Goal: Task Accomplishment & Management: Use online tool/utility

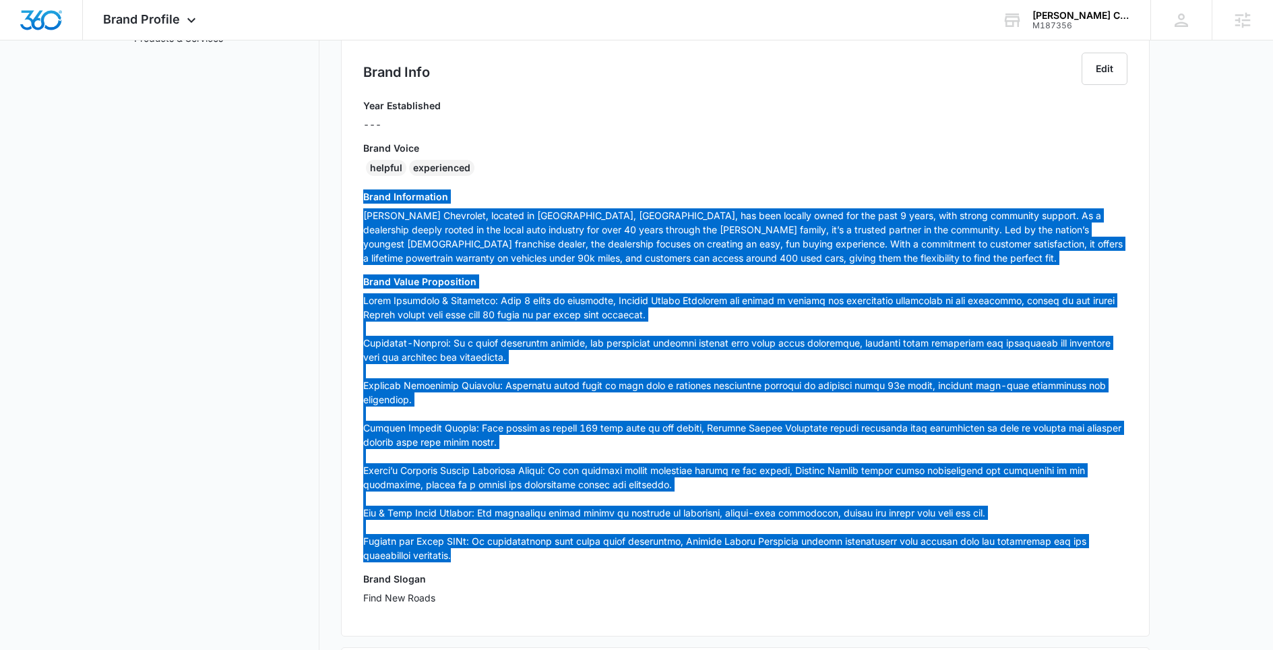
drag, startPoint x: 1002, startPoint y: 143, endPoint x: 952, endPoint y: 299, distance: 164.4
click at [491, 299] on p at bounding box center [745, 427] width 764 height 269
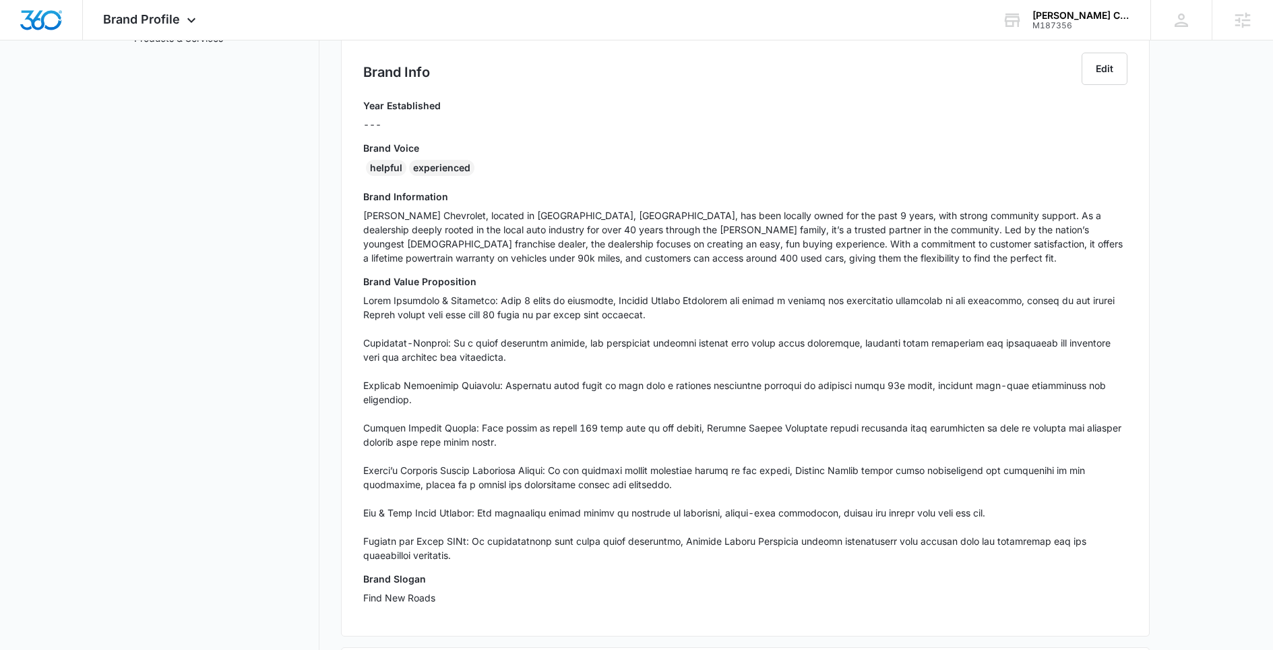
click at [491, 142] on main "Brand Profile Getting Started Overview Brand Assets Objectives Platform Profile…" at bounding box center [636, 382] width 1273 height 1137
click at [491, 26] on div "M187356" at bounding box center [1082, 25] width 98 height 9
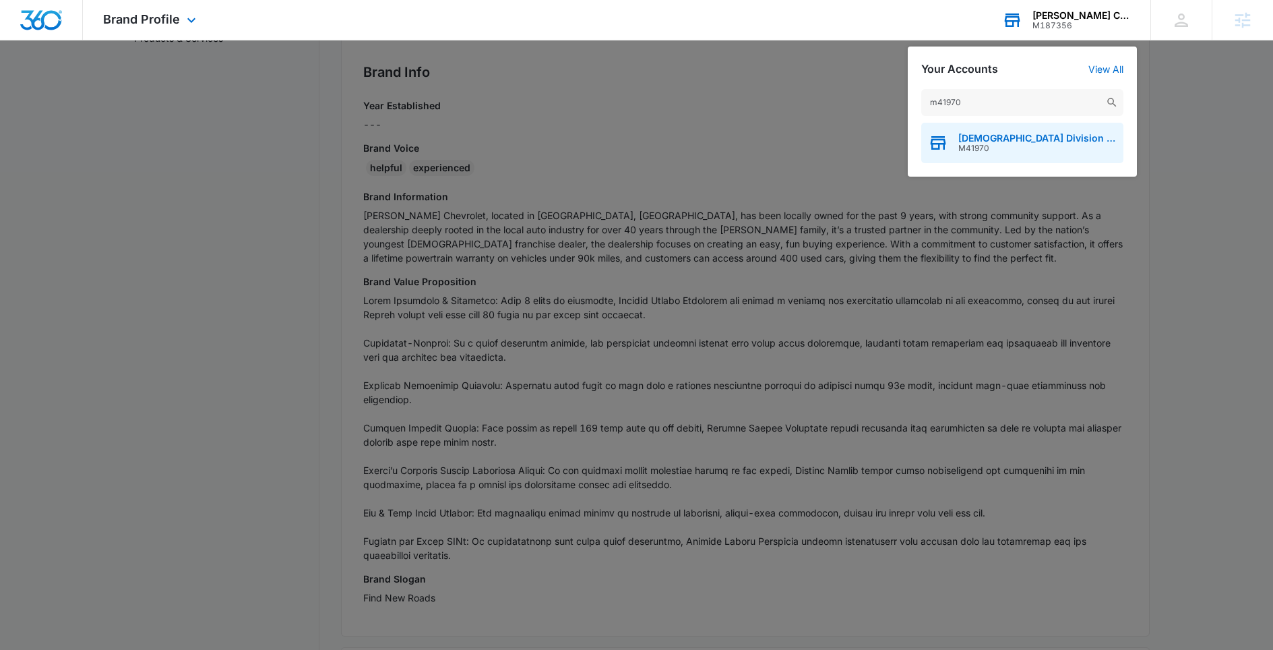
type input "m41970"
click at [491, 138] on span "Congregational Methodist Church Division of Church Ministries" at bounding box center [1038, 138] width 158 height 11
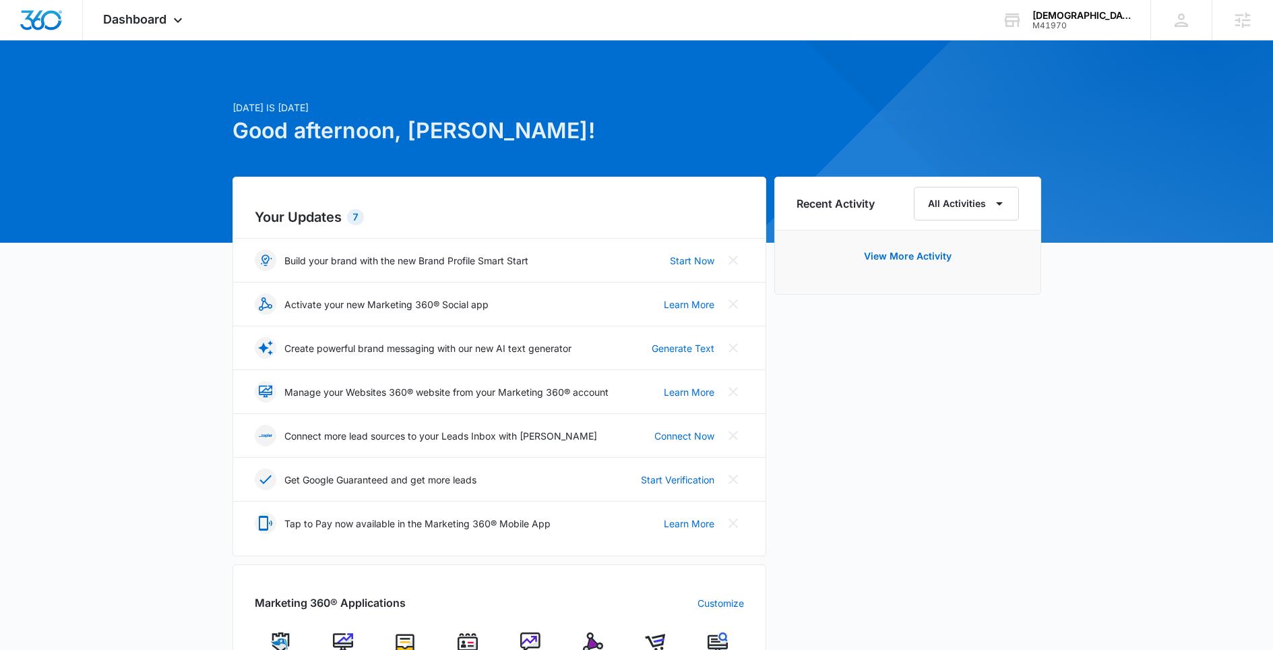
scroll to position [1, 0]
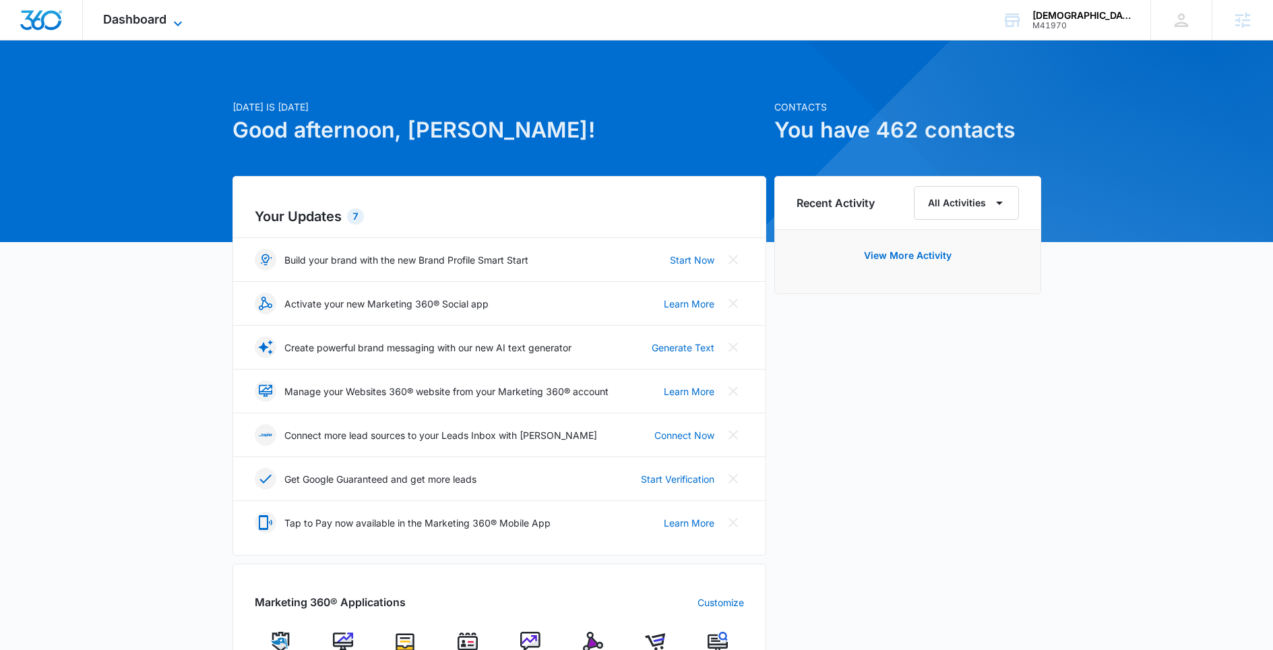
click at [142, 17] on span "Dashboard" at bounding box center [134, 19] width 63 height 14
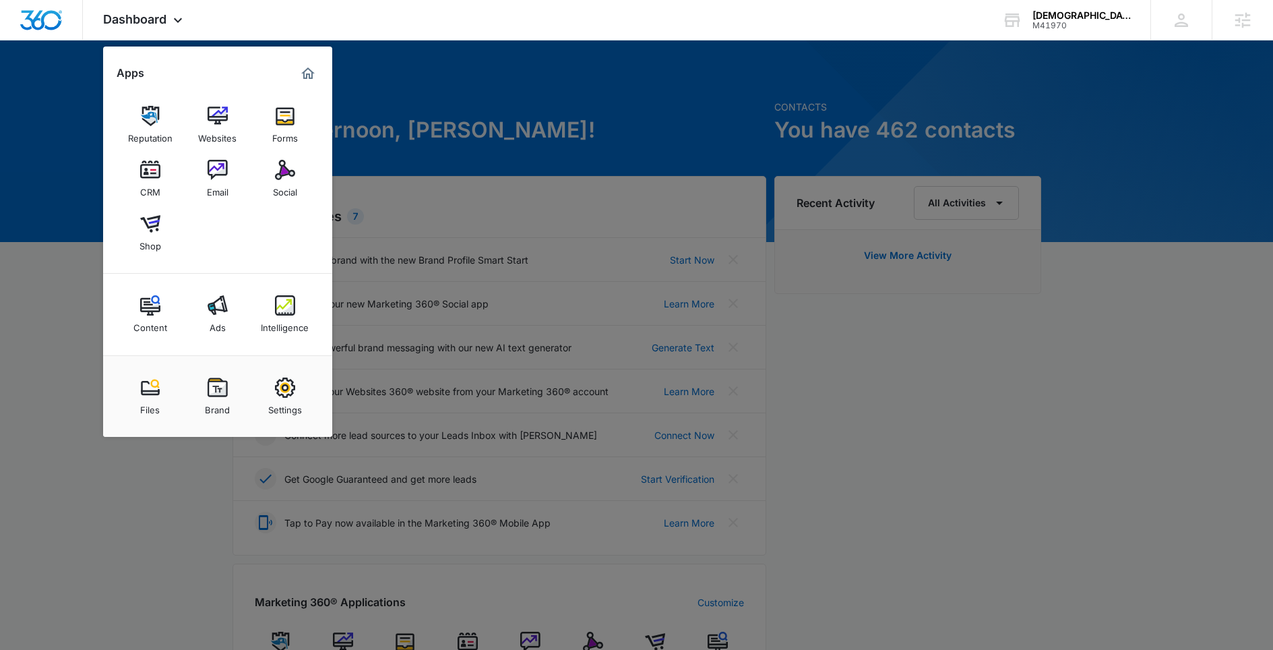
click at [286, 181] on div "Social" at bounding box center [285, 189] width 24 height 18
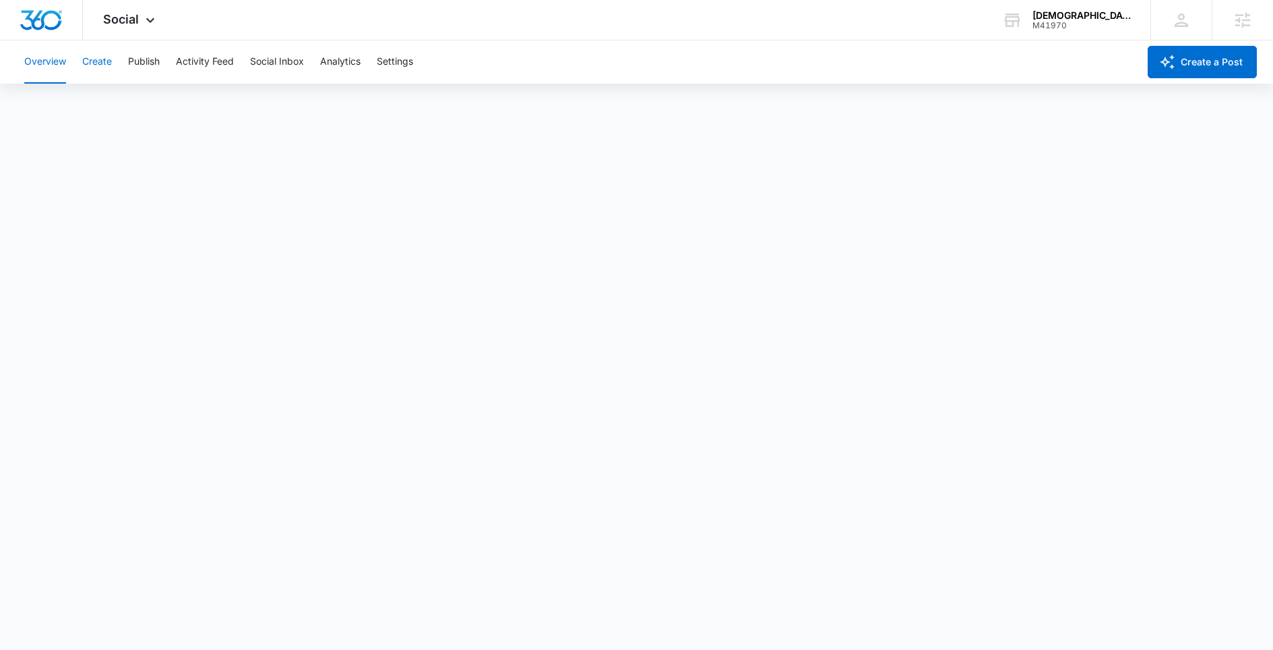
click at [87, 63] on button "Create" at bounding box center [97, 61] width 30 height 43
click at [399, 56] on button "Settings" at bounding box center [395, 61] width 36 height 43
click at [95, 63] on button "Create" at bounding box center [97, 61] width 30 height 43
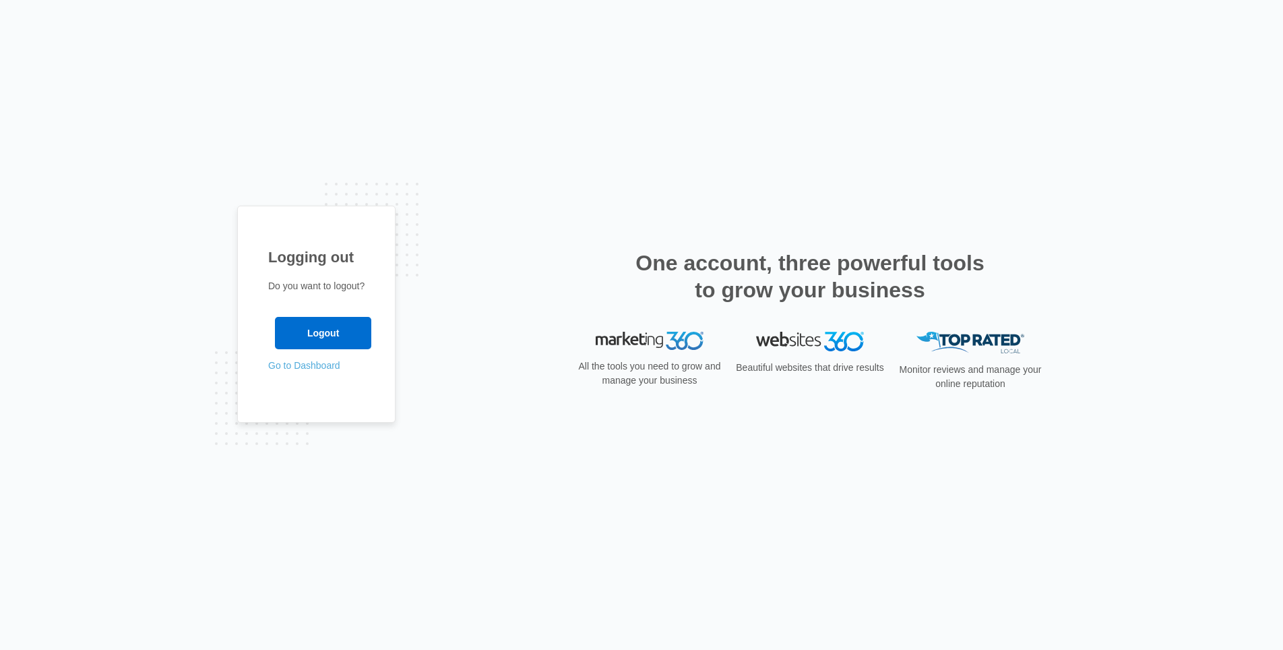
click at [317, 371] on link "Go to Dashboard" at bounding box center [304, 365] width 72 height 11
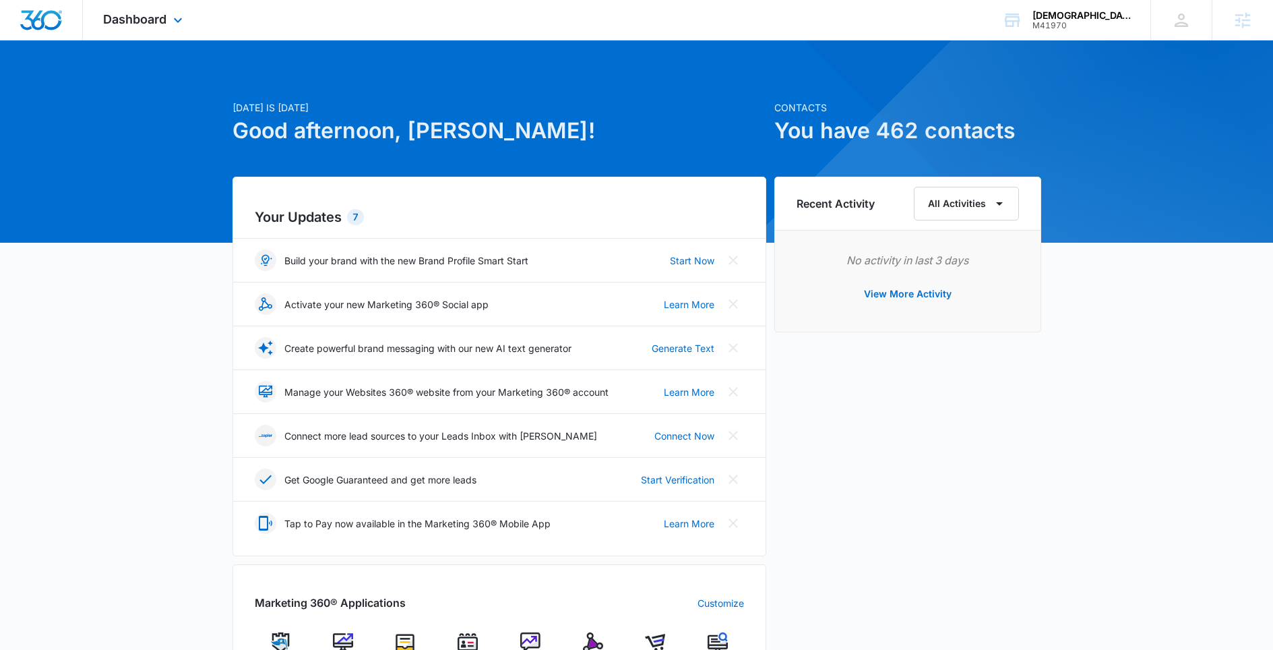
click at [102, 27] on div "Dashboard Apps Reputation Websites Forms CRM Email Social Shop Content Ads Inte…" at bounding box center [144, 20] width 123 height 40
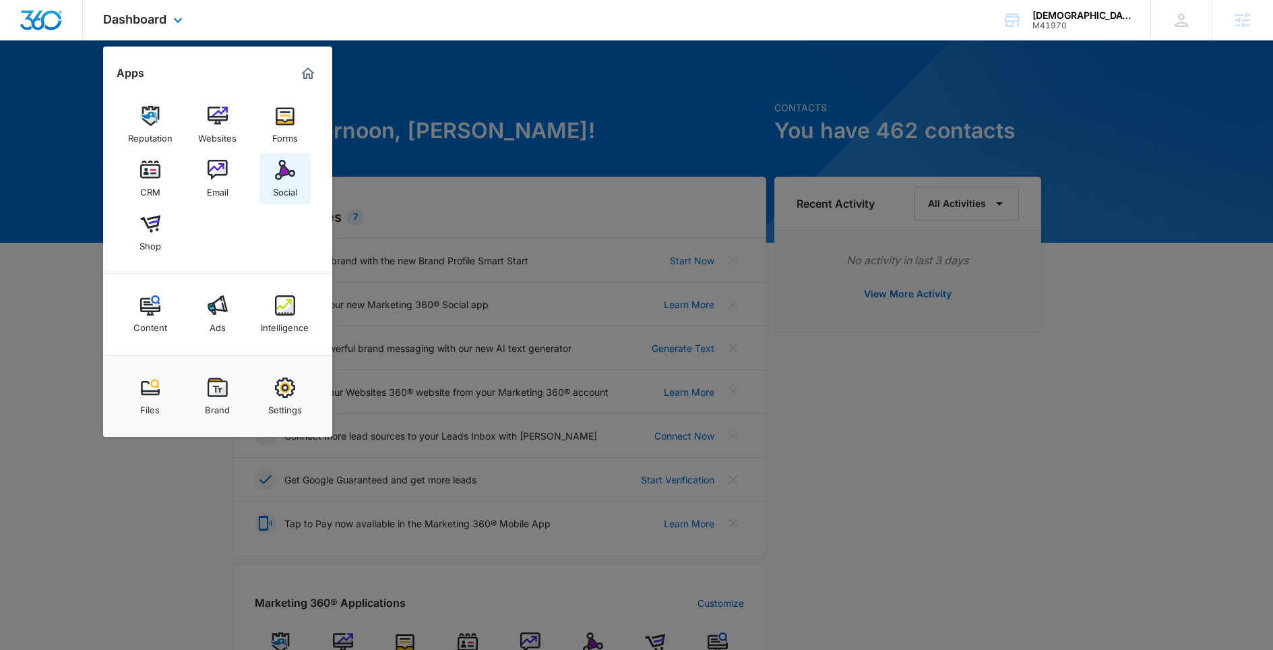
click at [269, 197] on link "Social" at bounding box center [285, 178] width 51 height 51
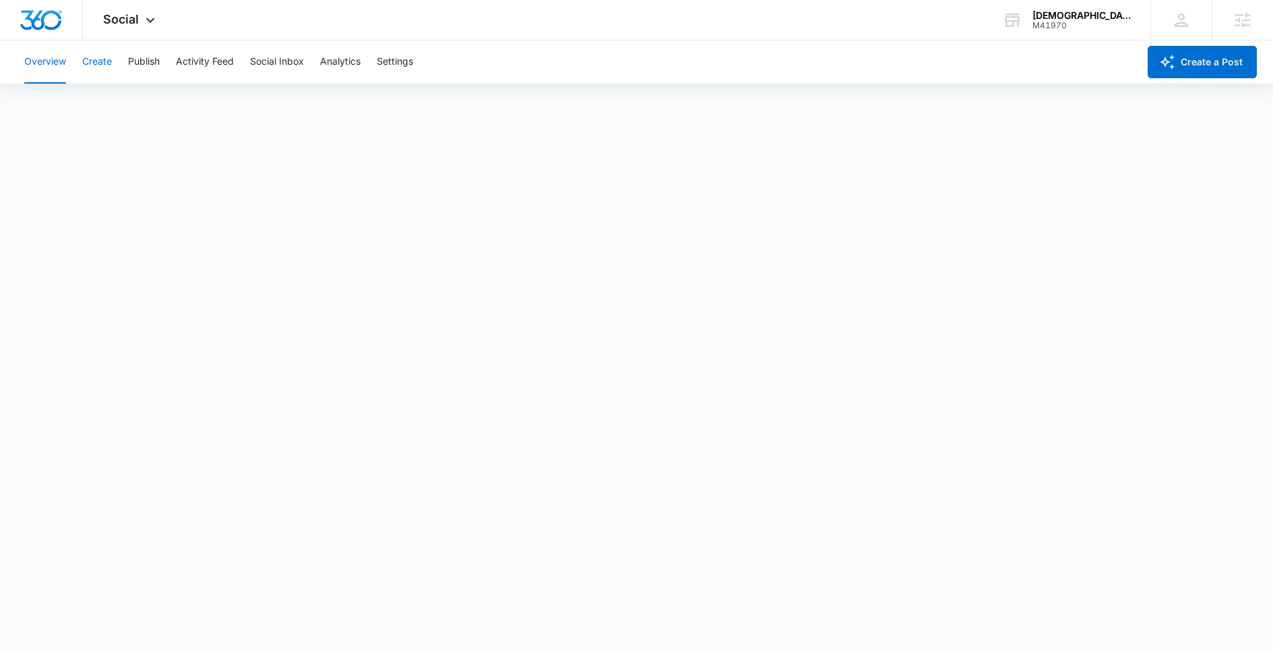
click at [96, 65] on button "Create" at bounding box center [97, 61] width 30 height 43
click at [129, 99] on button "Approvals" at bounding box center [131, 103] width 45 height 38
click at [145, 61] on button "Publish" at bounding box center [144, 61] width 32 height 43
click at [109, 95] on button "Schedules" at bounding box center [103, 103] width 46 height 38
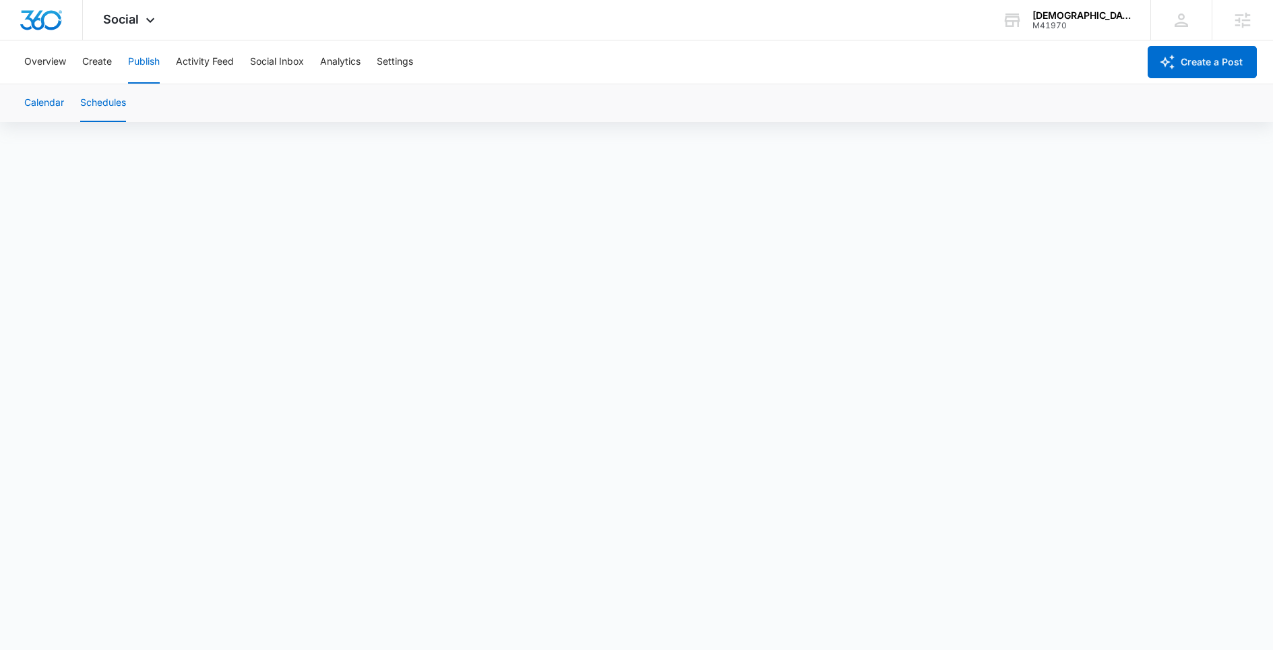
click at [56, 103] on button "Calendar" at bounding box center [44, 103] width 40 height 38
